Goal: Task Accomplishment & Management: Use online tool/utility

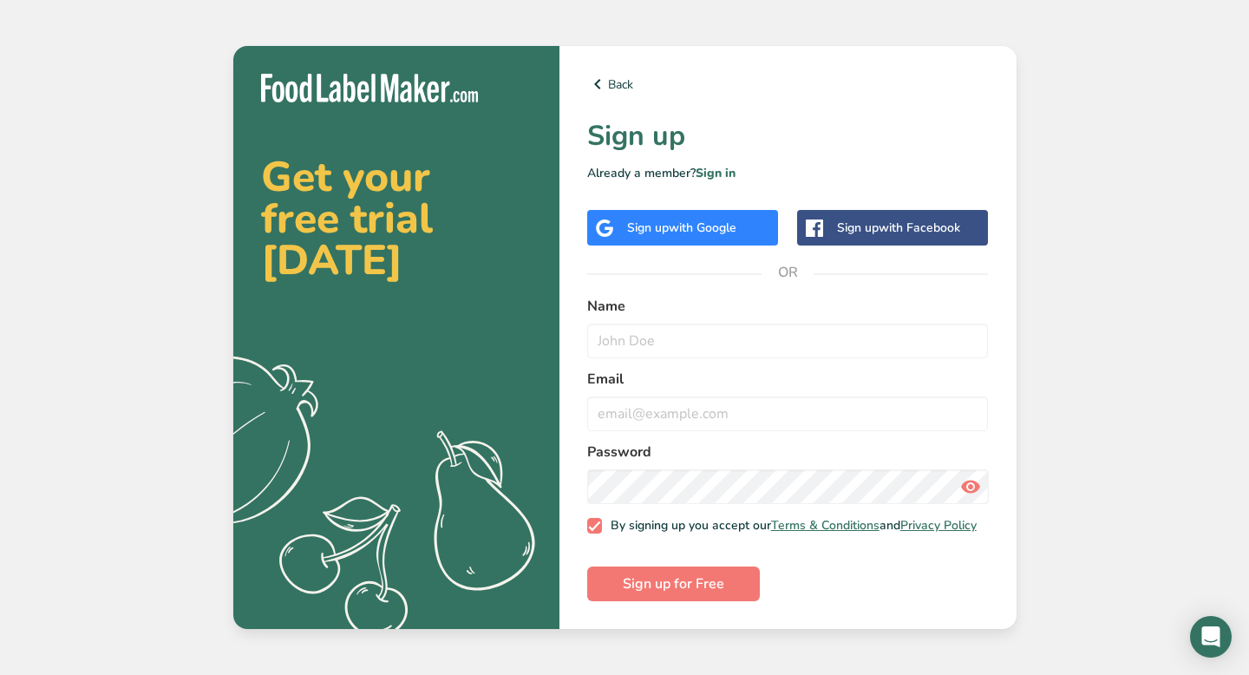
click at [667, 232] on div "Sign up with Google" at bounding box center [682, 228] width 191 height 36
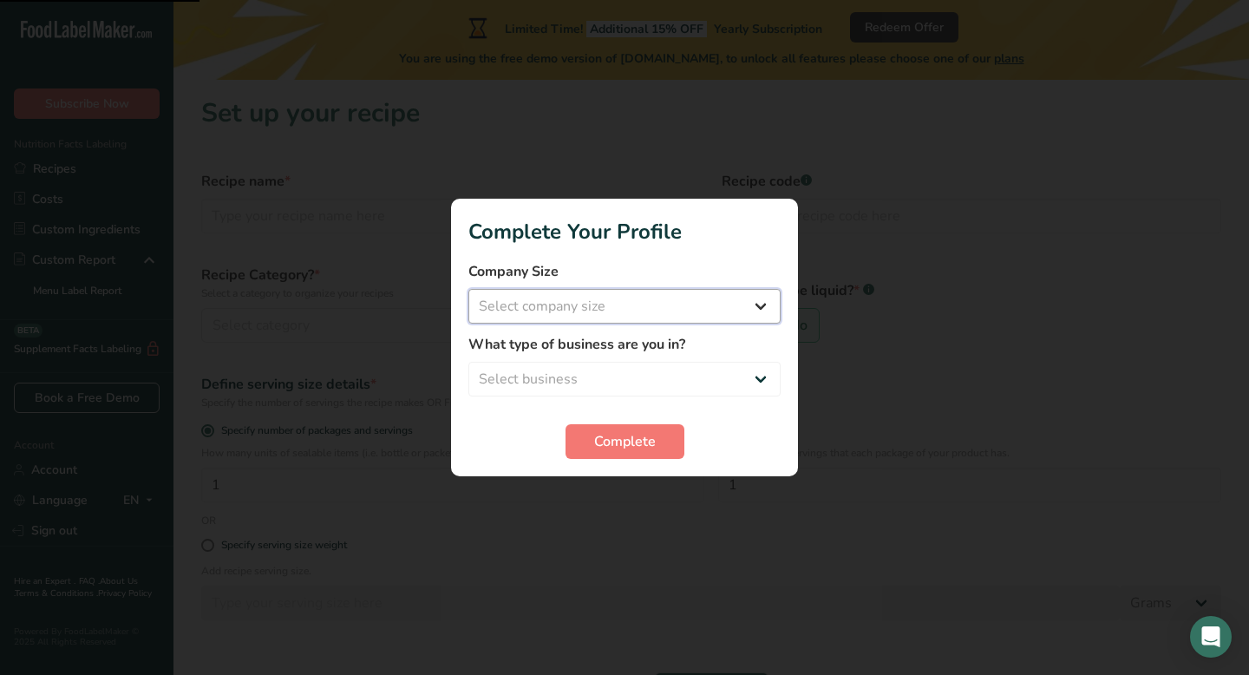
click at [682, 296] on select "Select company size Fewer than 10 Employees 10 to 50 Employees 51 to 500 Employ…" at bounding box center [624, 306] width 312 height 35
select select "1"
click at [666, 366] on select "Select business Packaged Food Manufacturer Restaurant & Cafe Bakery Meal Plans …" at bounding box center [624, 379] width 312 height 35
select select "8"
click at [646, 451] on span "Complete" at bounding box center [625, 441] width 62 height 21
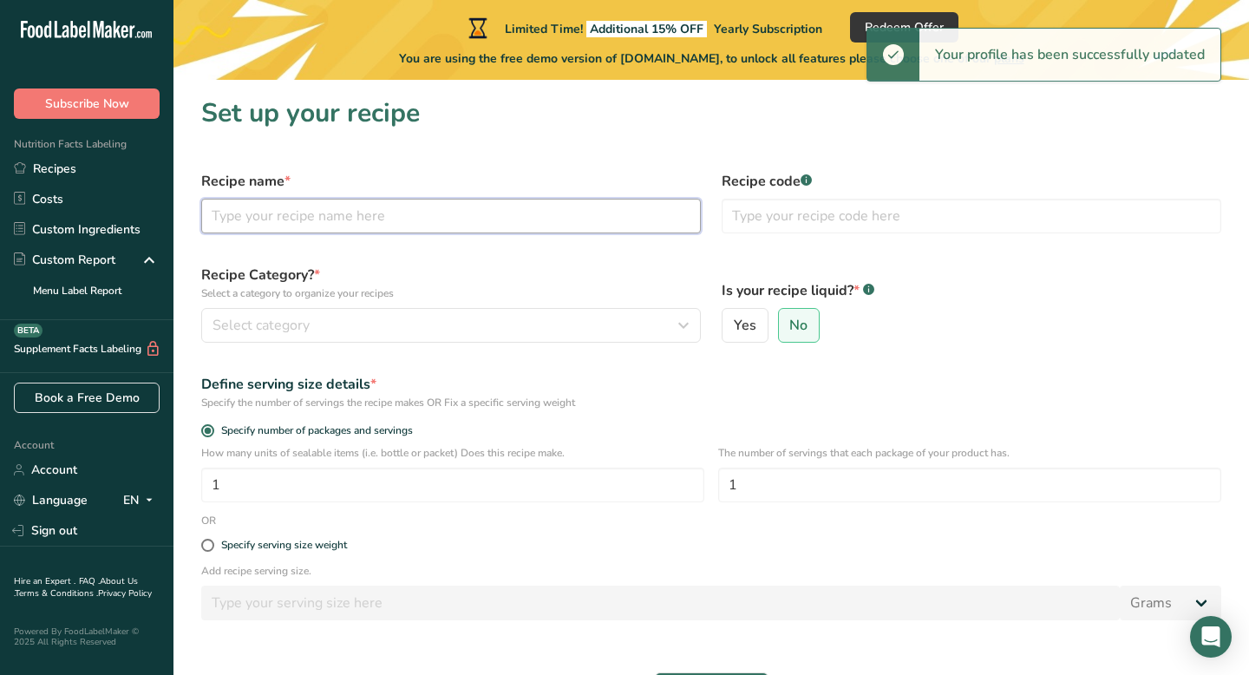
click at [527, 224] on input "text" at bounding box center [451, 216] width 500 height 35
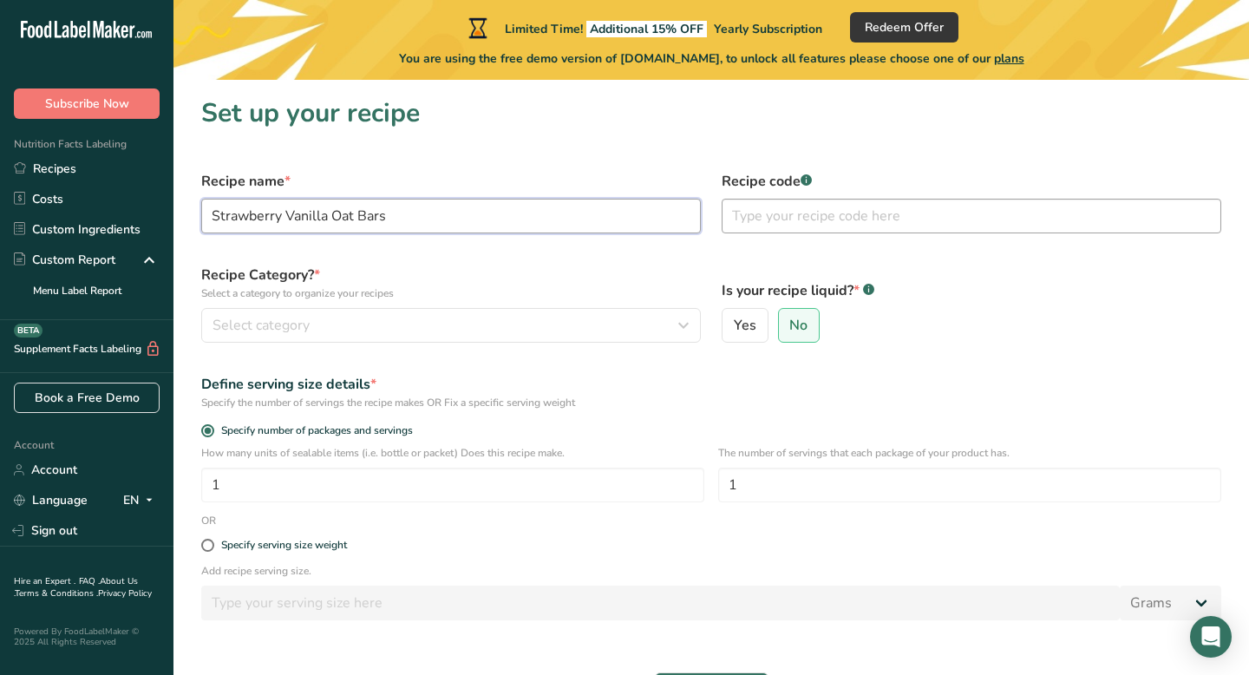
type input "Strawberry Vanilla Oat Bars"
click at [892, 218] on input "text" at bounding box center [972, 216] width 500 height 35
click at [919, 257] on div "Is your recipe liquid? * .a-a{fill:#347362;}.b-a{fill:#fff;} Yes No" at bounding box center [971, 303] width 520 height 99
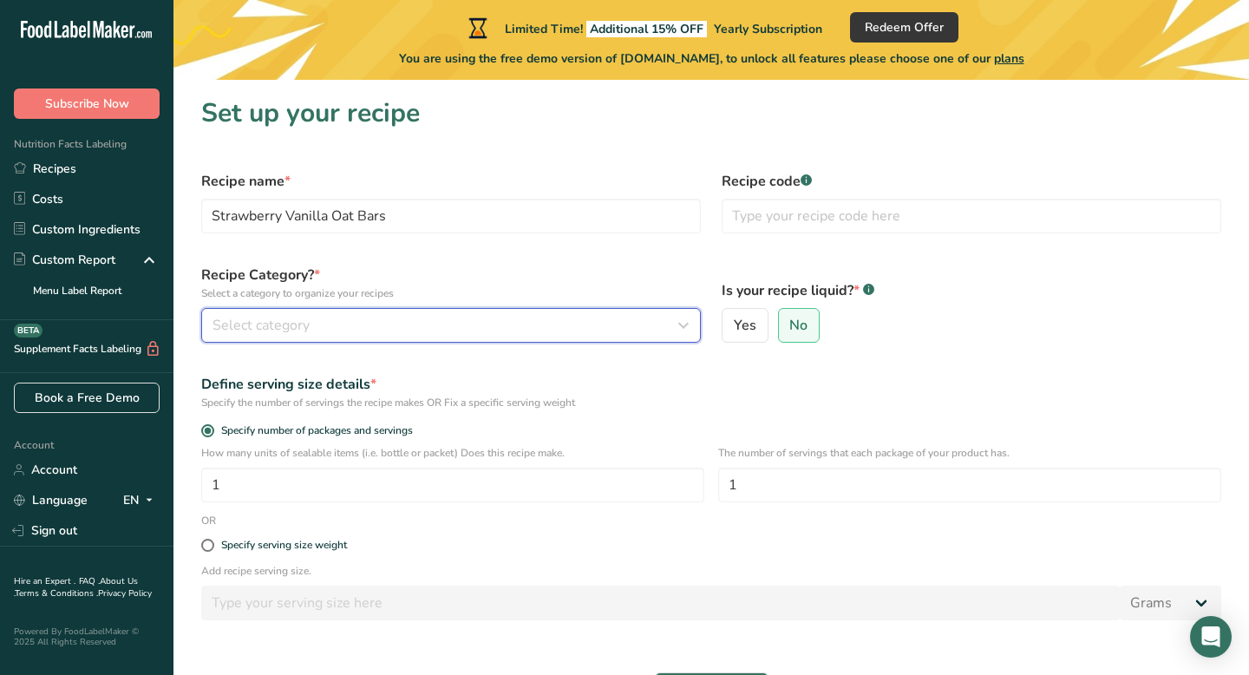
click at [538, 311] on button "Select category" at bounding box center [451, 325] width 500 height 35
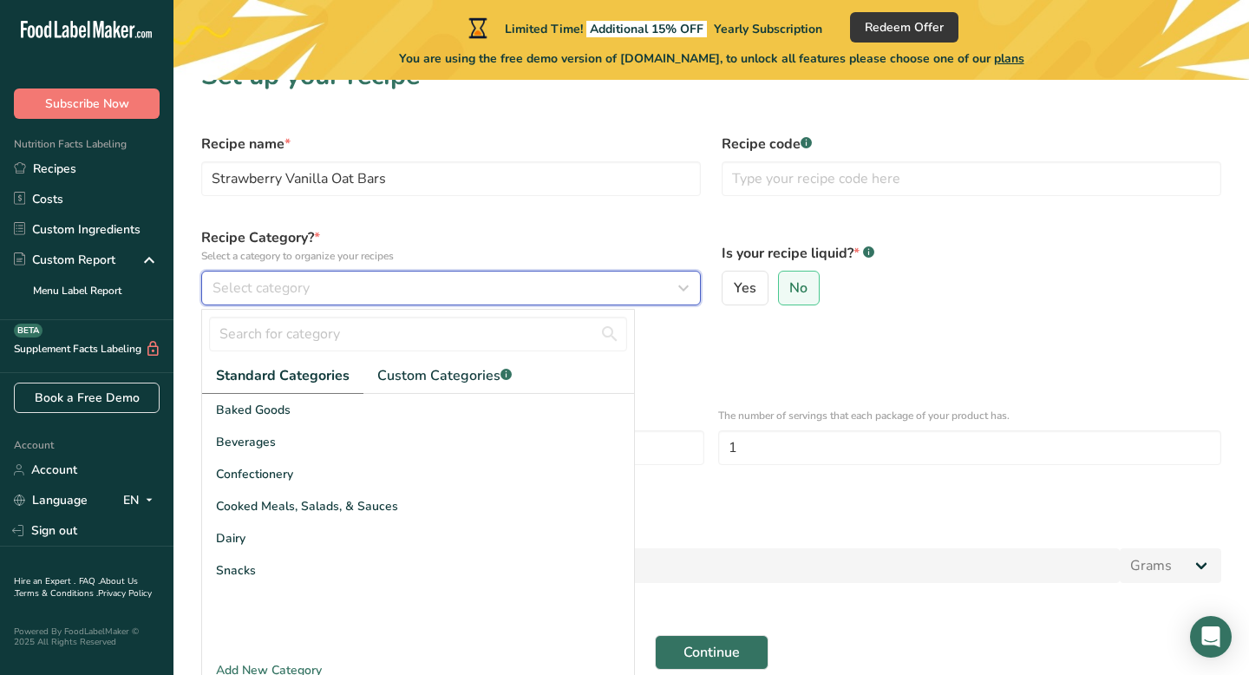
scroll to position [42, 0]
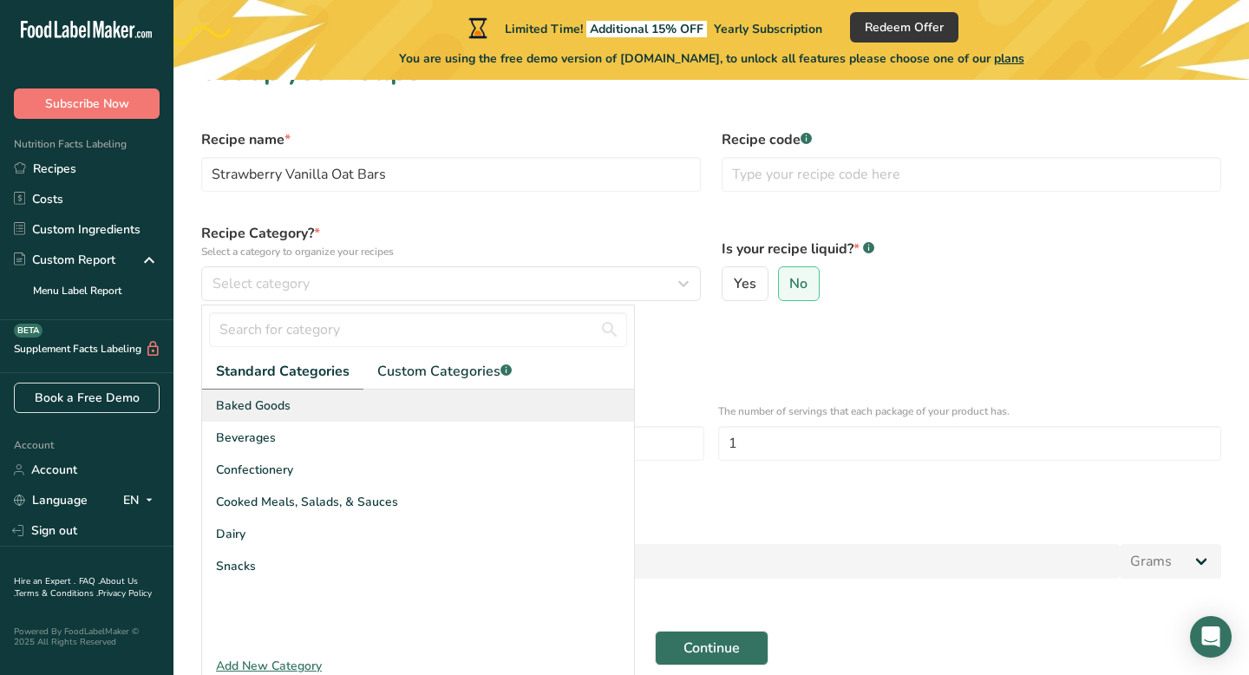
click at [477, 404] on div "Baked Goods" at bounding box center [418, 405] width 432 height 32
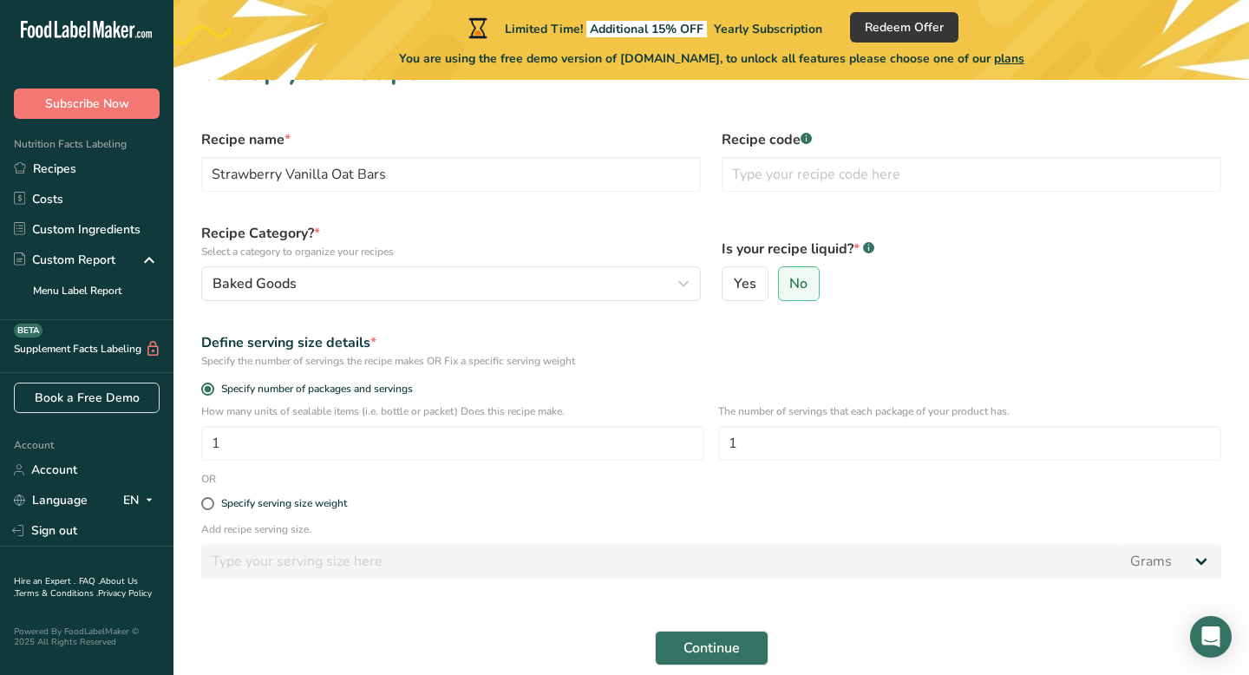
scroll to position [115, 0]
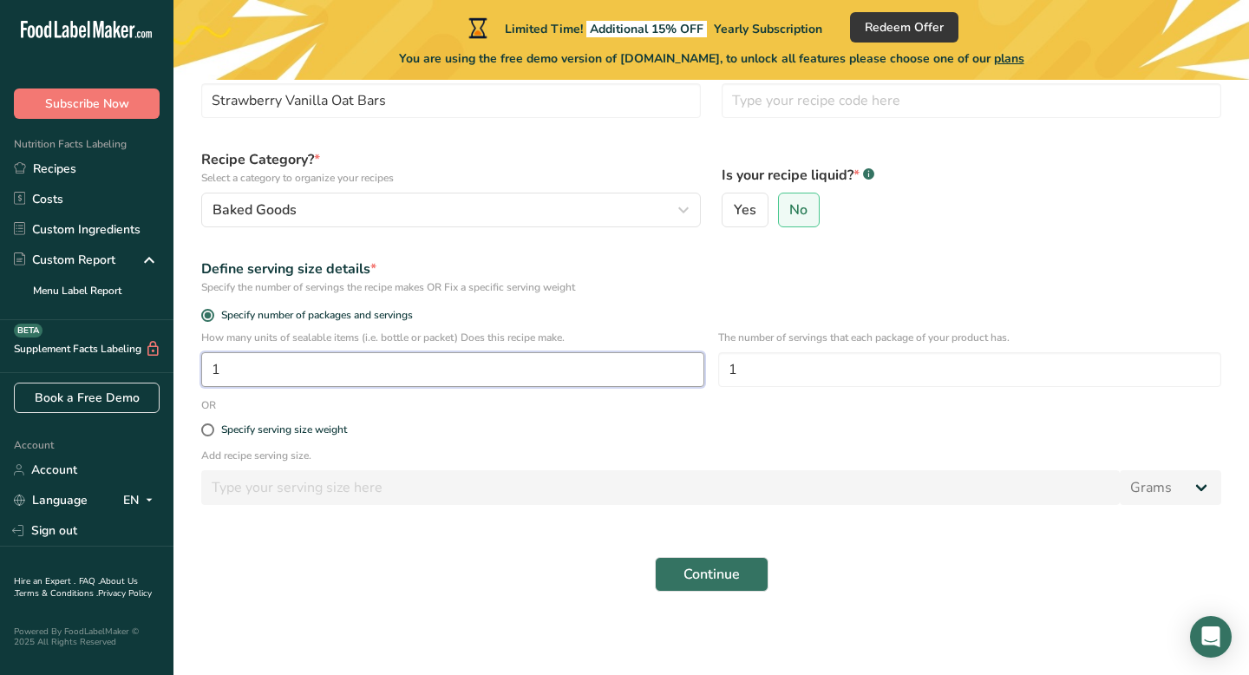
click at [417, 361] on input "1" at bounding box center [452, 369] width 503 height 35
type input "1"
type input "6"
click at [644, 418] on div "Specify serving size weight" at bounding box center [711, 430] width 1041 height 35
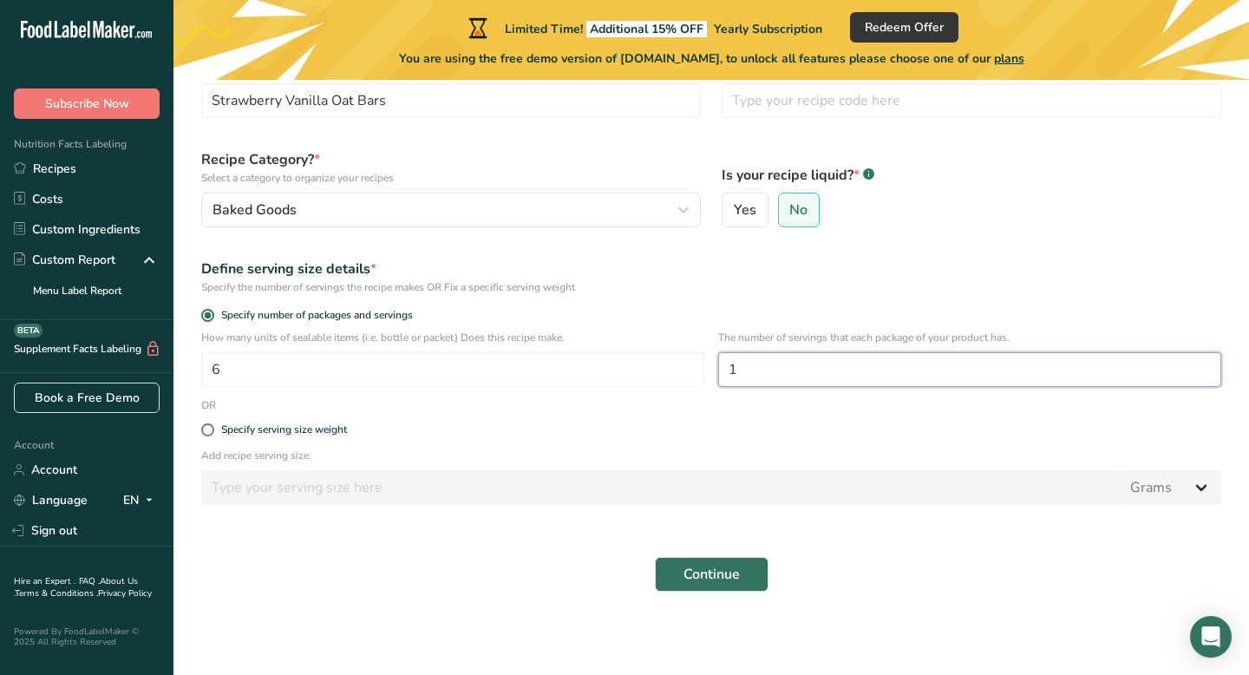
click at [831, 362] on input "1" at bounding box center [969, 369] width 503 height 35
click at [772, 422] on div "Specify serving size weight" at bounding box center [711, 430] width 1041 height 35
click at [338, 432] on div "Specify serving size weight" at bounding box center [284, 429] width 126 height 13
click at [212, 432] on input "Specify serving size weight" at bounding box center [206, 429] width 11 height 11
radio input "true"
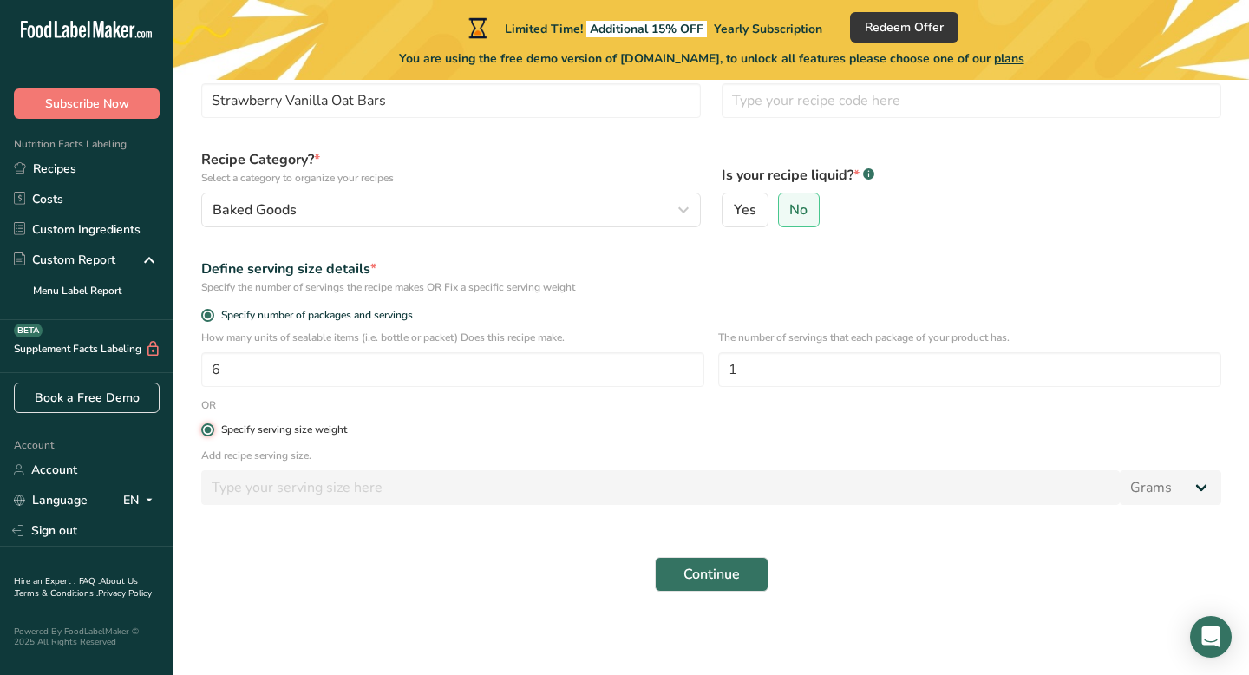
radio input "false"
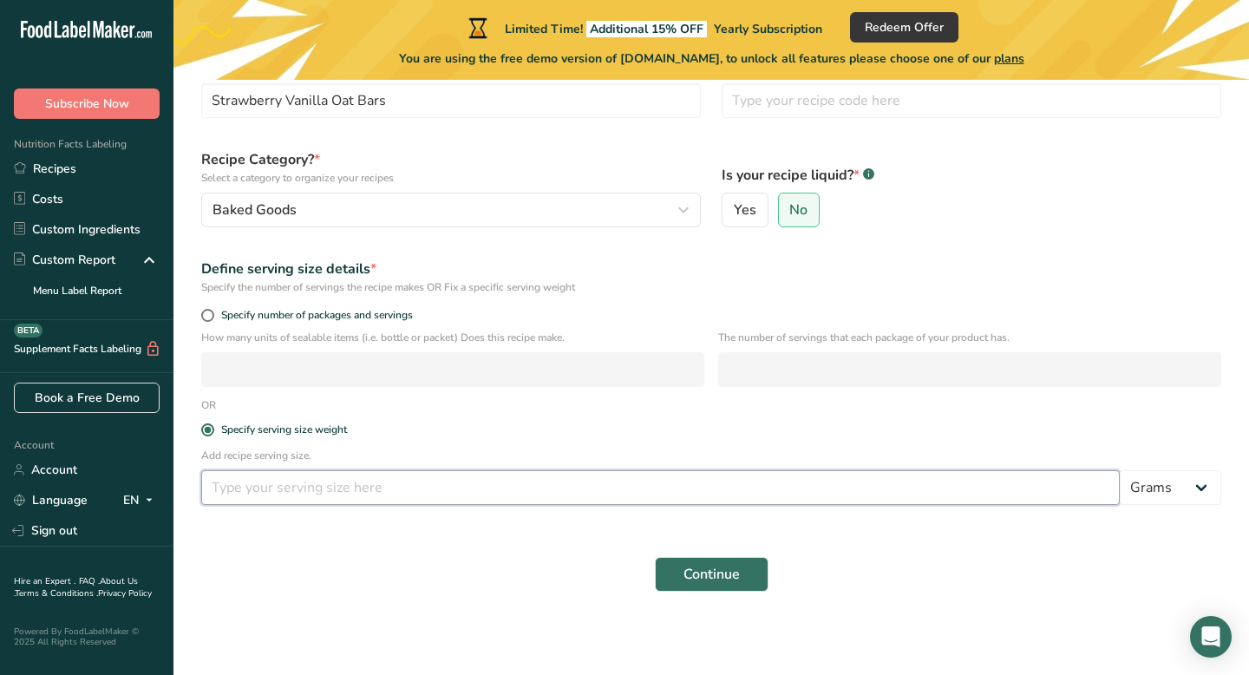
click at [346, 481] on input "number" at bounding box center [660, 487] width 918 height 35
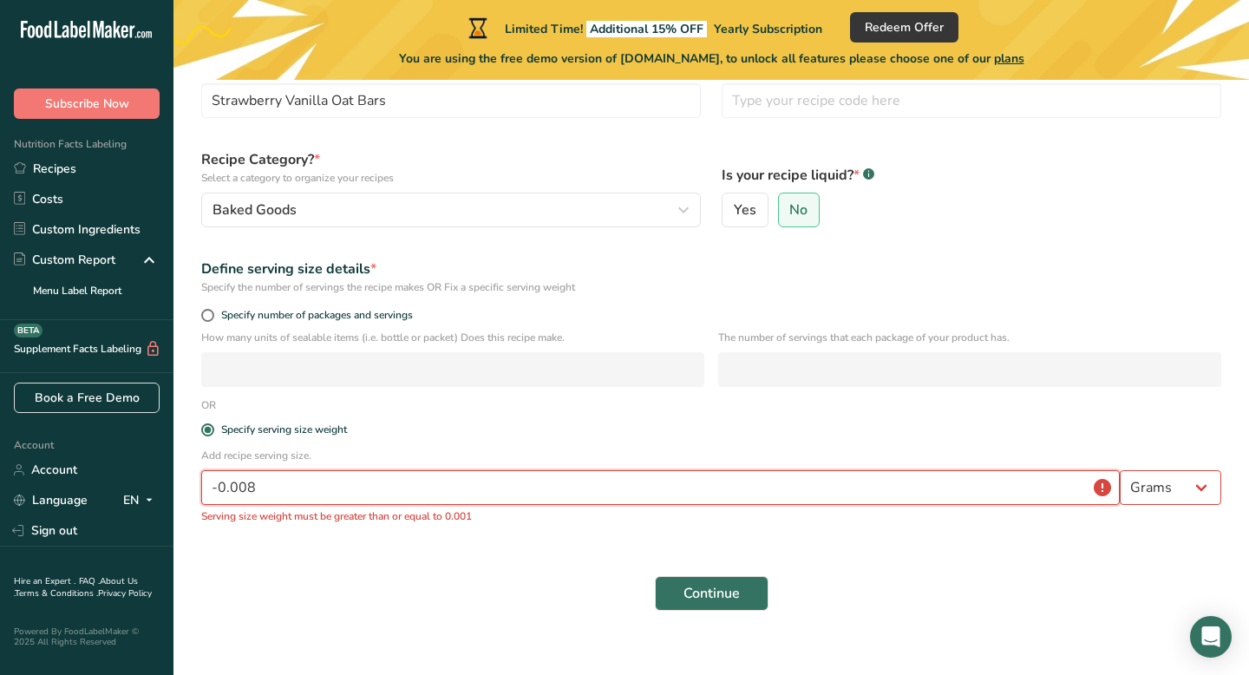
scroll to position [134, 0]
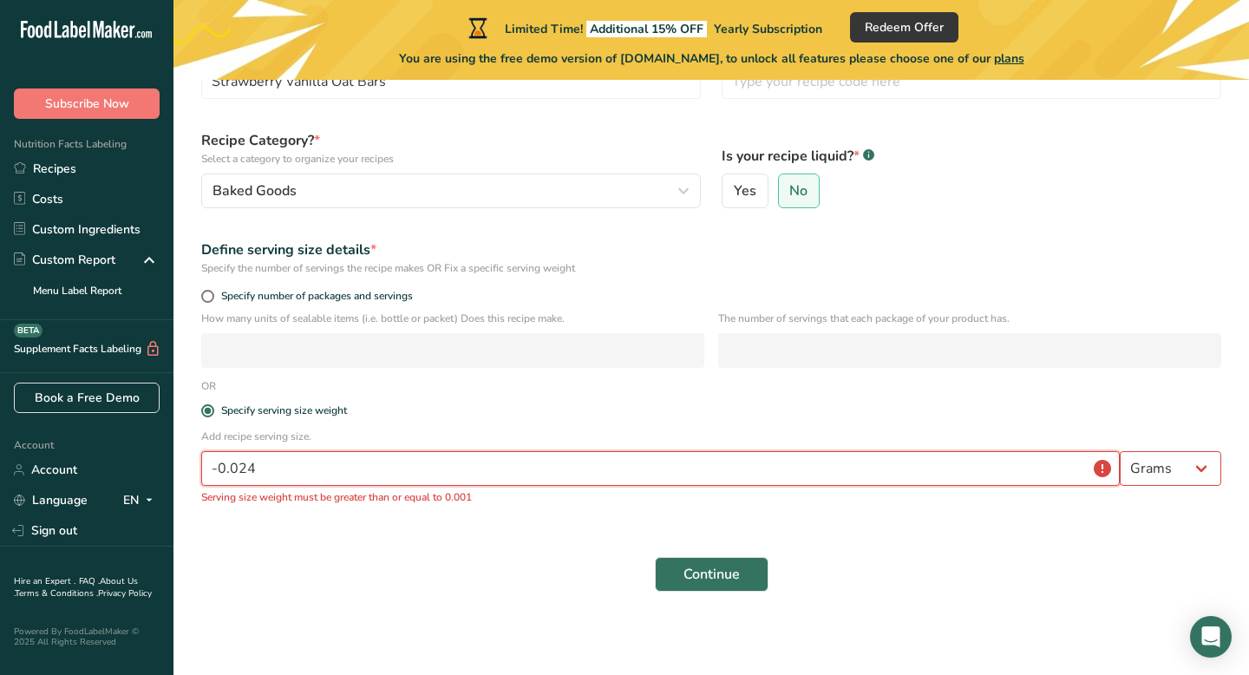
click at [346, 481] on input "-0.024" at bounding box center [660, 468] width 918 height 35
type input "0"
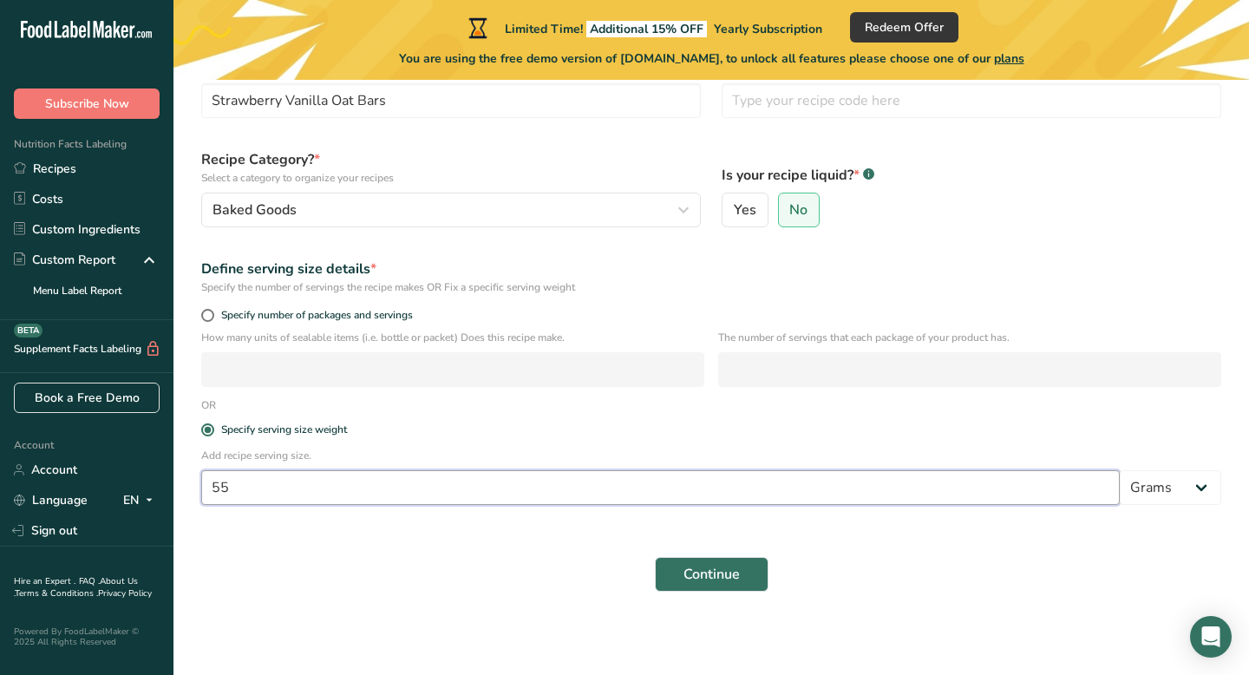
type input "55"
click at [373, 554] on div "Continue" at bounding box center [711, 574] width 1041 height 56
click at [727, 567] on span "Continue" at bounding box center [711, 574] width 56 height 21
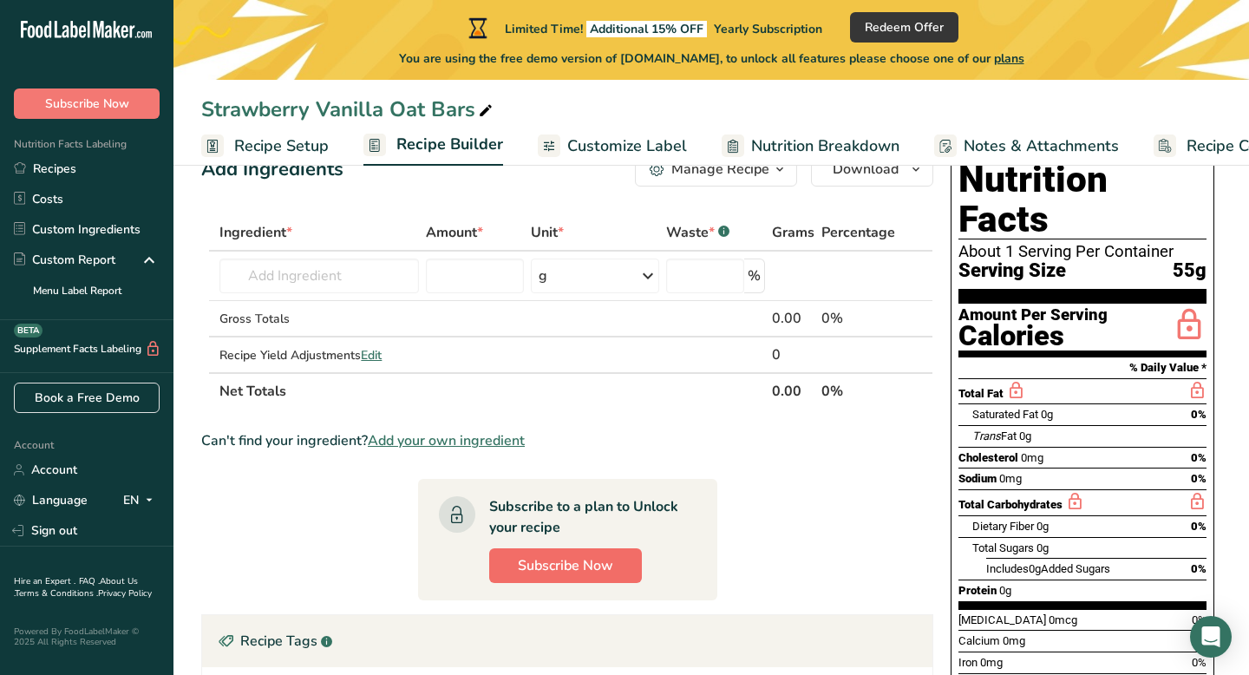
scroll to position [40, 0]
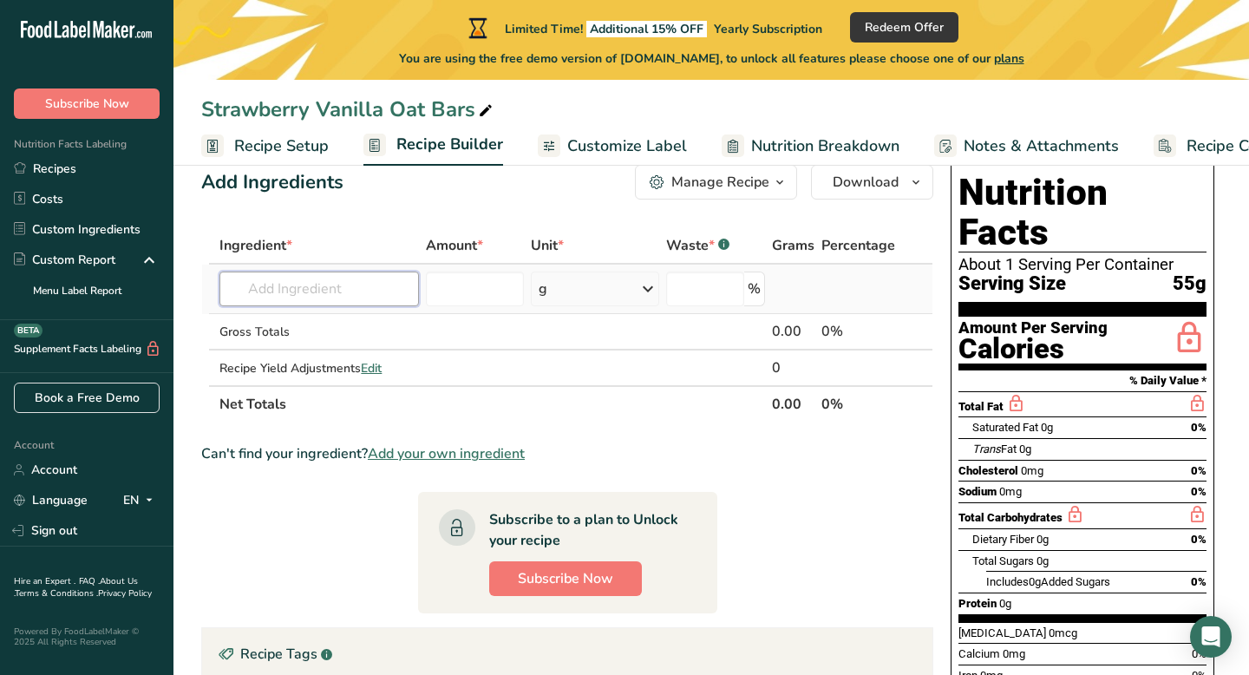
click at [389, 295] on input "text" at bounding box center [318, 288] width 199 height 35
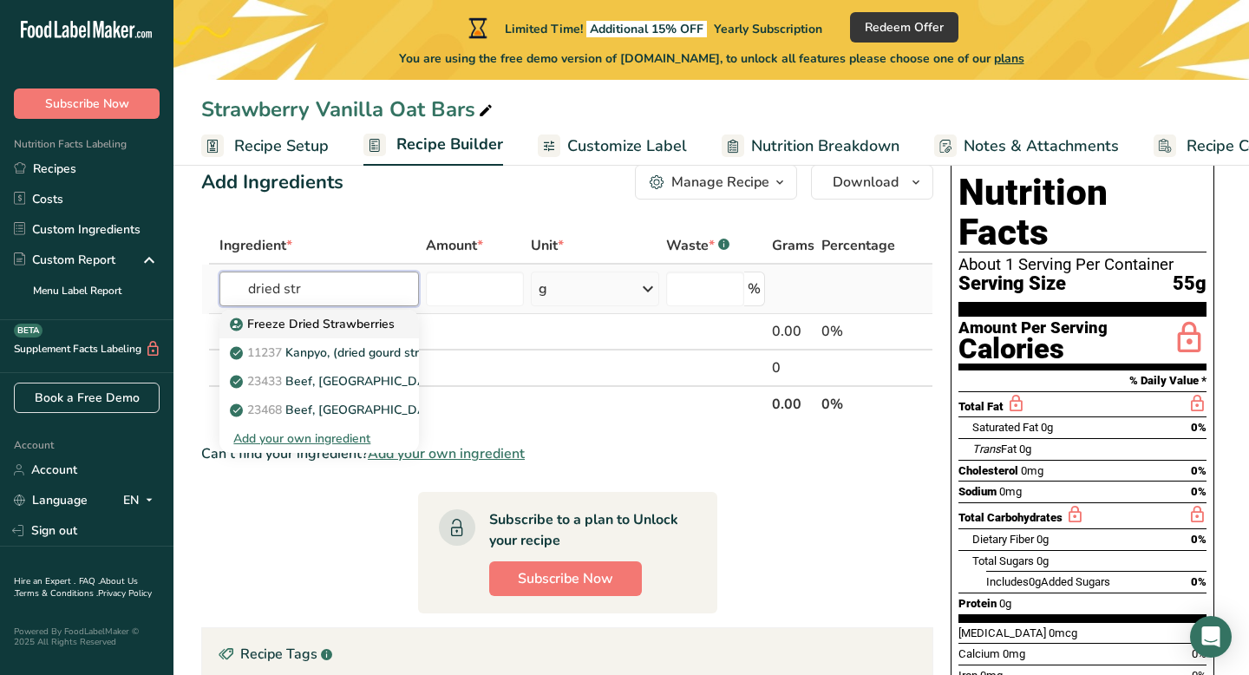
type input "dried str"
click at [370, 329] on p "Freeze Dried Strawberries" at bounding box center [313, 324] width 161 height 18
type input "Freeze Dried Strawberries"
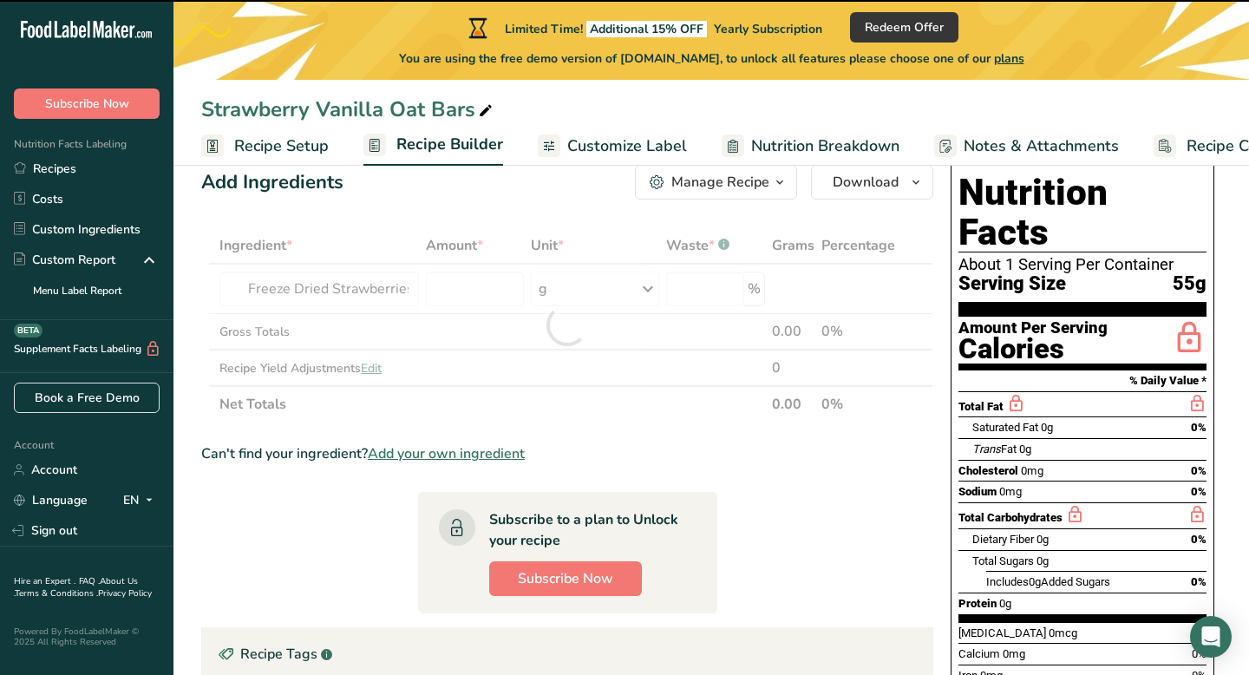
type input "0"
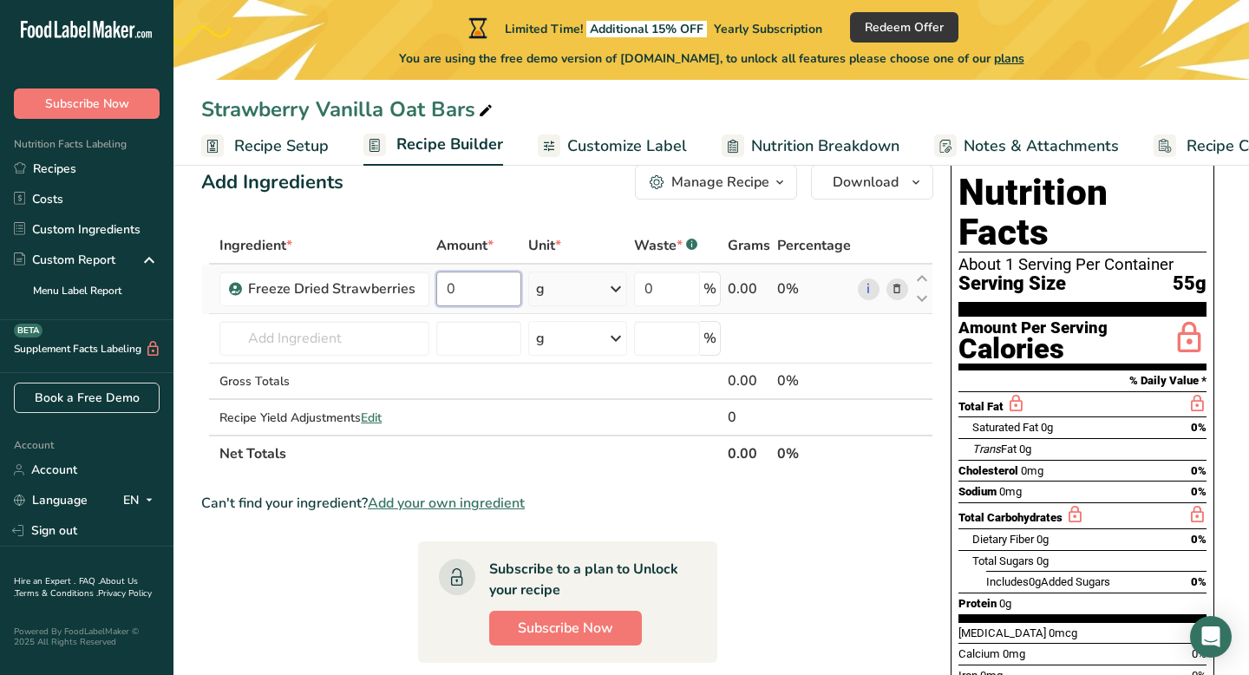
click at [467, 292] on input "0" at bounding box center [478, 288] width 84 height 35
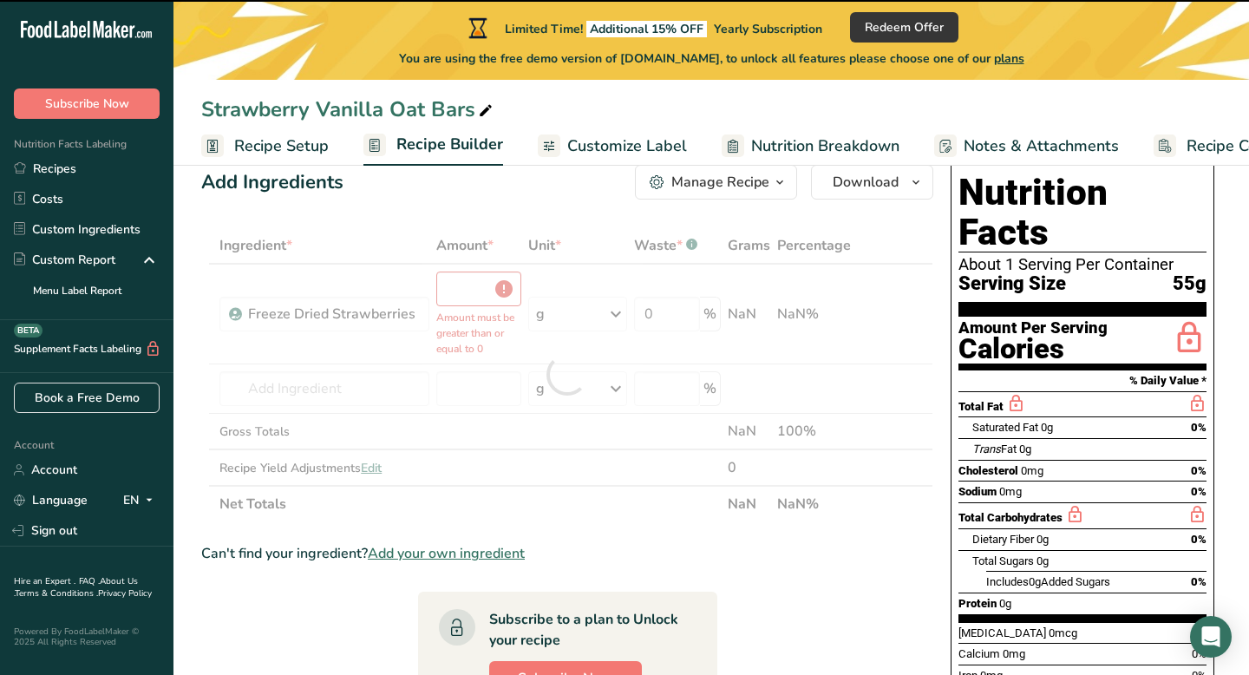
type input "0"
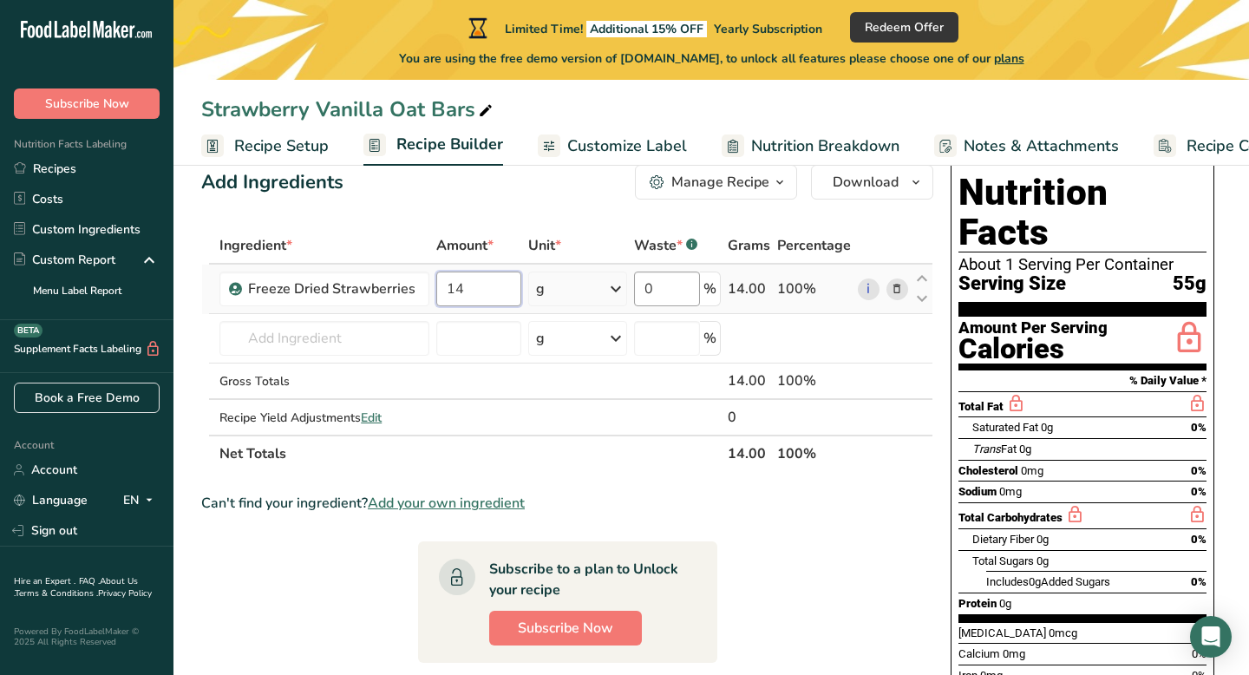
type input "14"
click at [663, 297] on div "Ingredient * Amount * Unit * Waste * .a-a{fill:#347362;}.b-a{fill:#fff;} Grams …" at bounding box center [567, 349] width 732 height 245
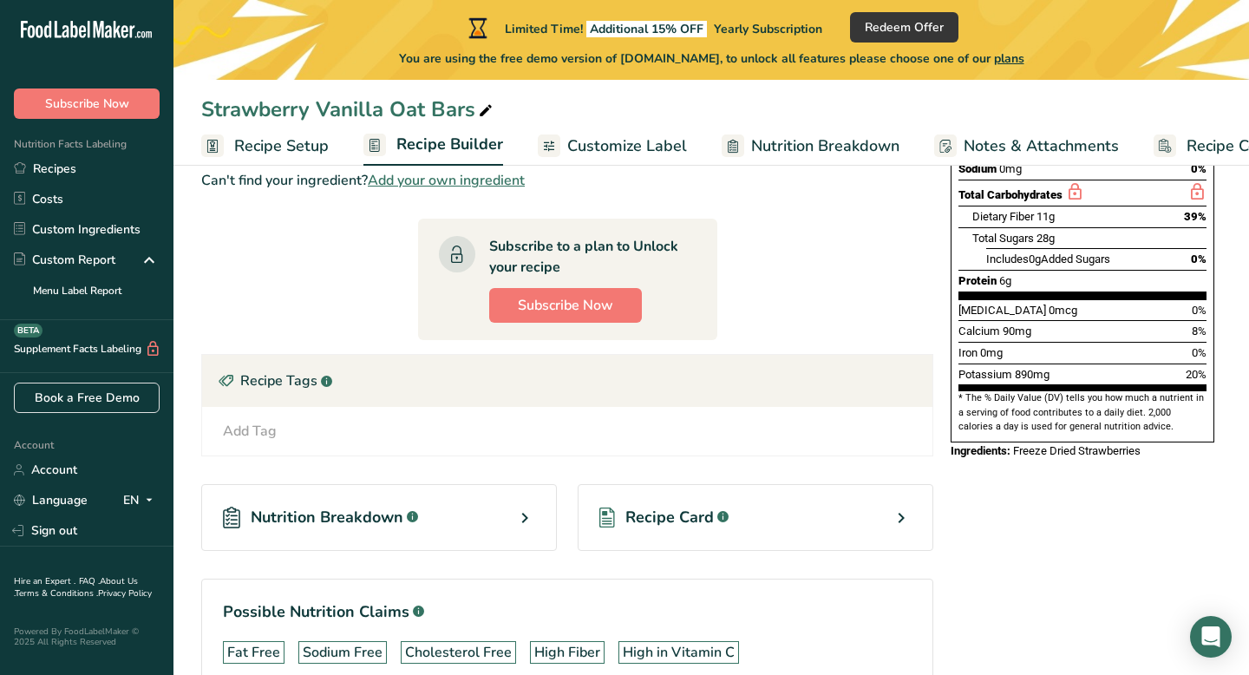
scroll to position [463, 0]
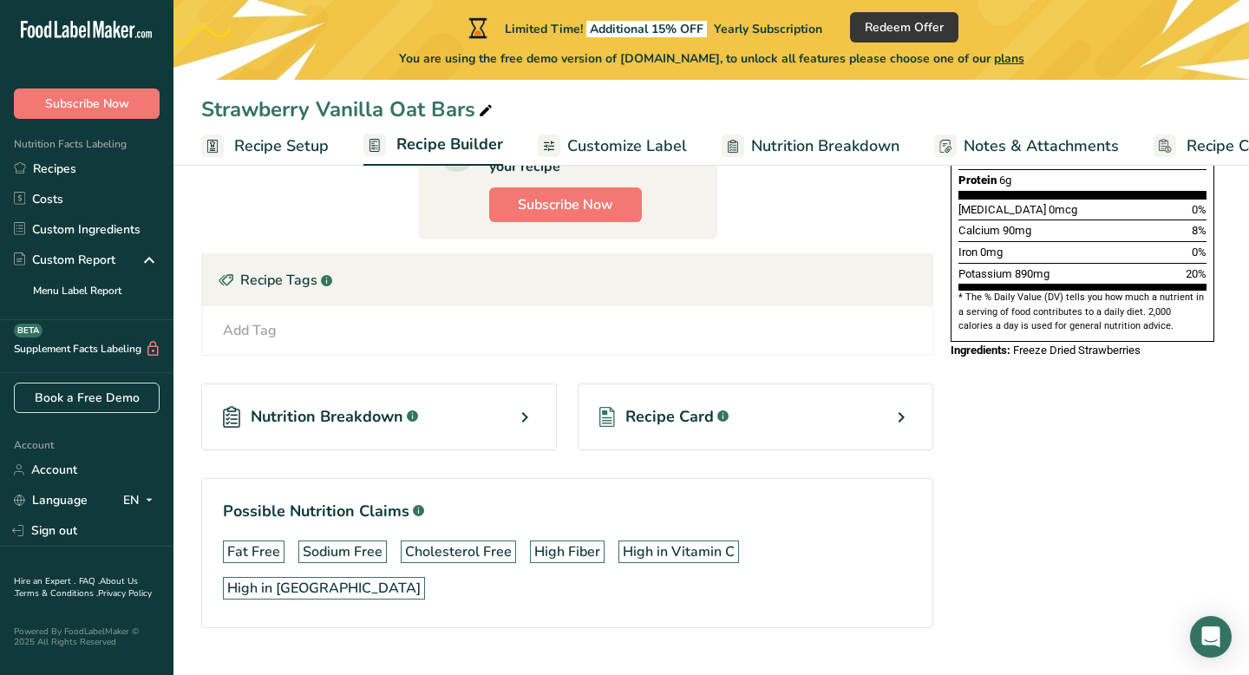
click at [499, 421] on div "Nutrition Breakdown .a-a{fill:#347362;}.b-a{fill:#fff;}" at bounding box center [379, 416] width 356 height 67
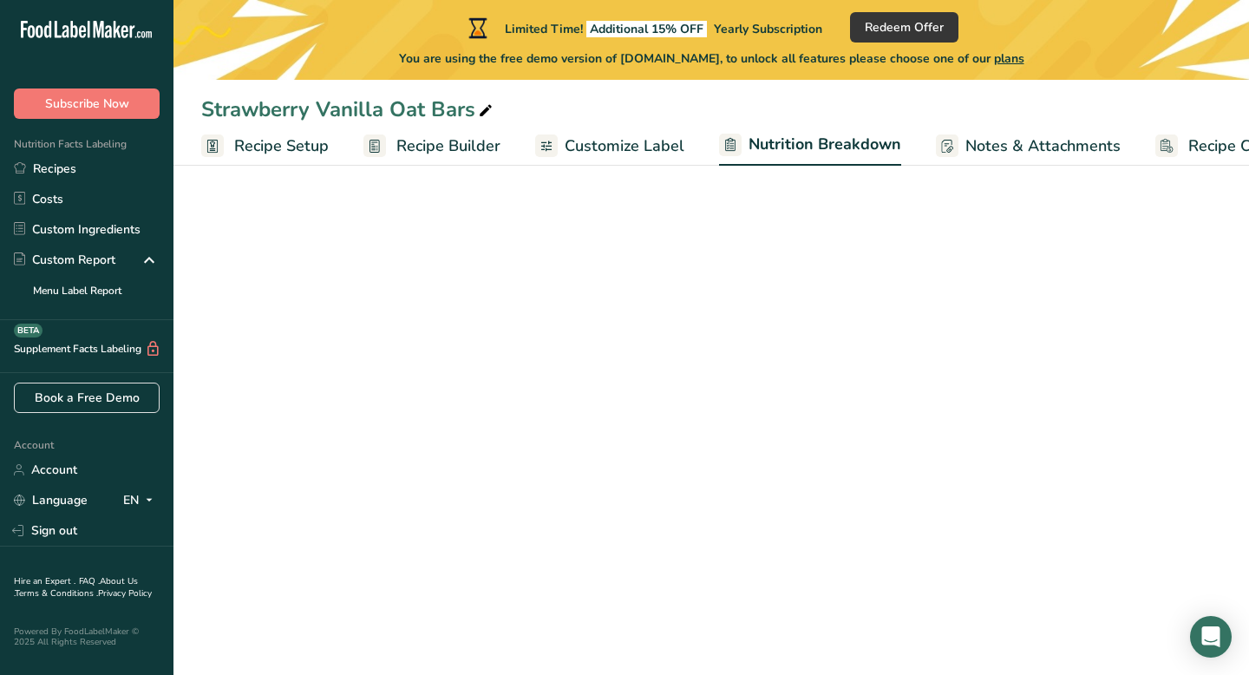
select select "Calories"
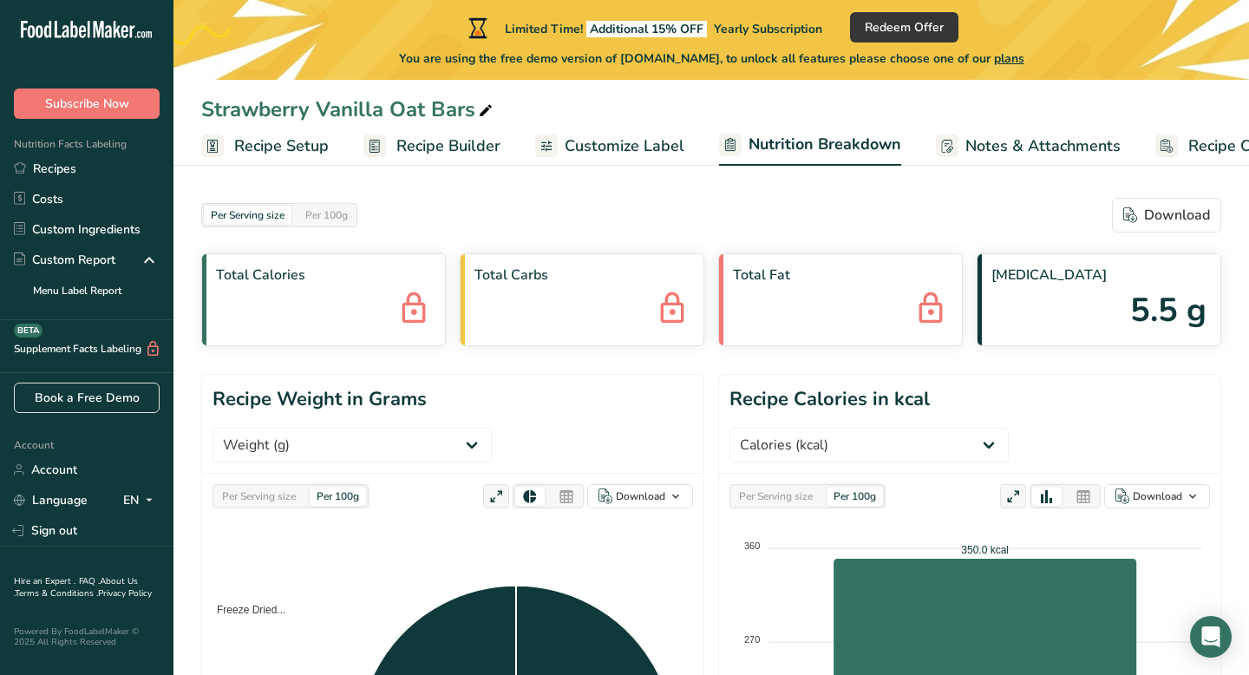
scroll to position [15, 0]
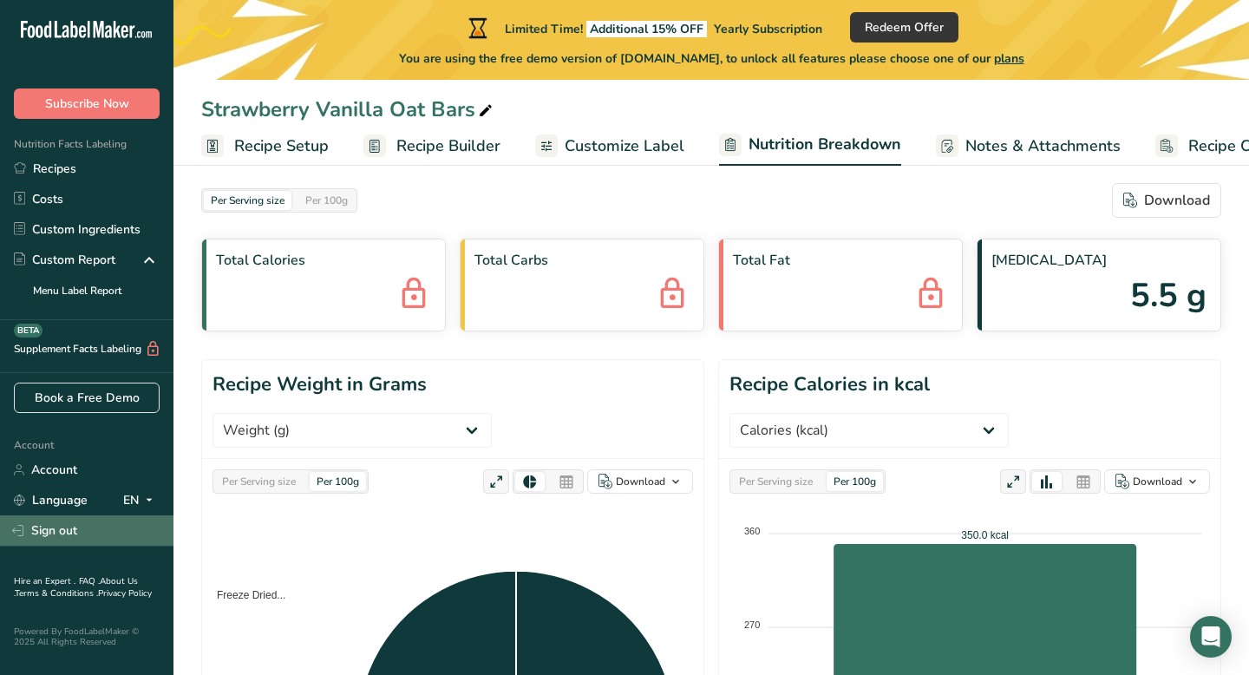
click at [69, 526] on link "Sign out" at bounding box center [86, 530] width 173 height 30
